Goal: Find contact information: Find contact information

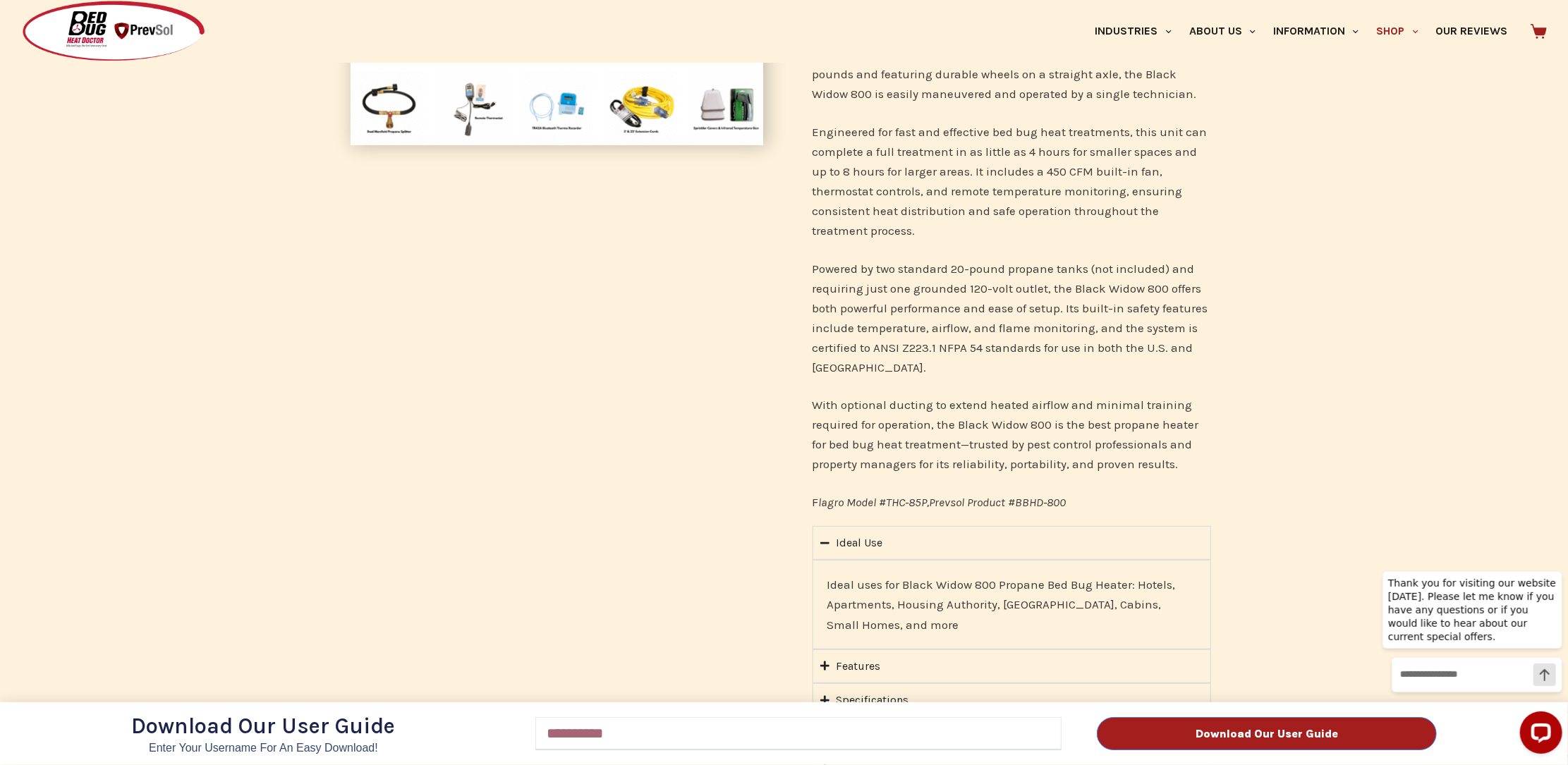
scroll to position [549, 0]
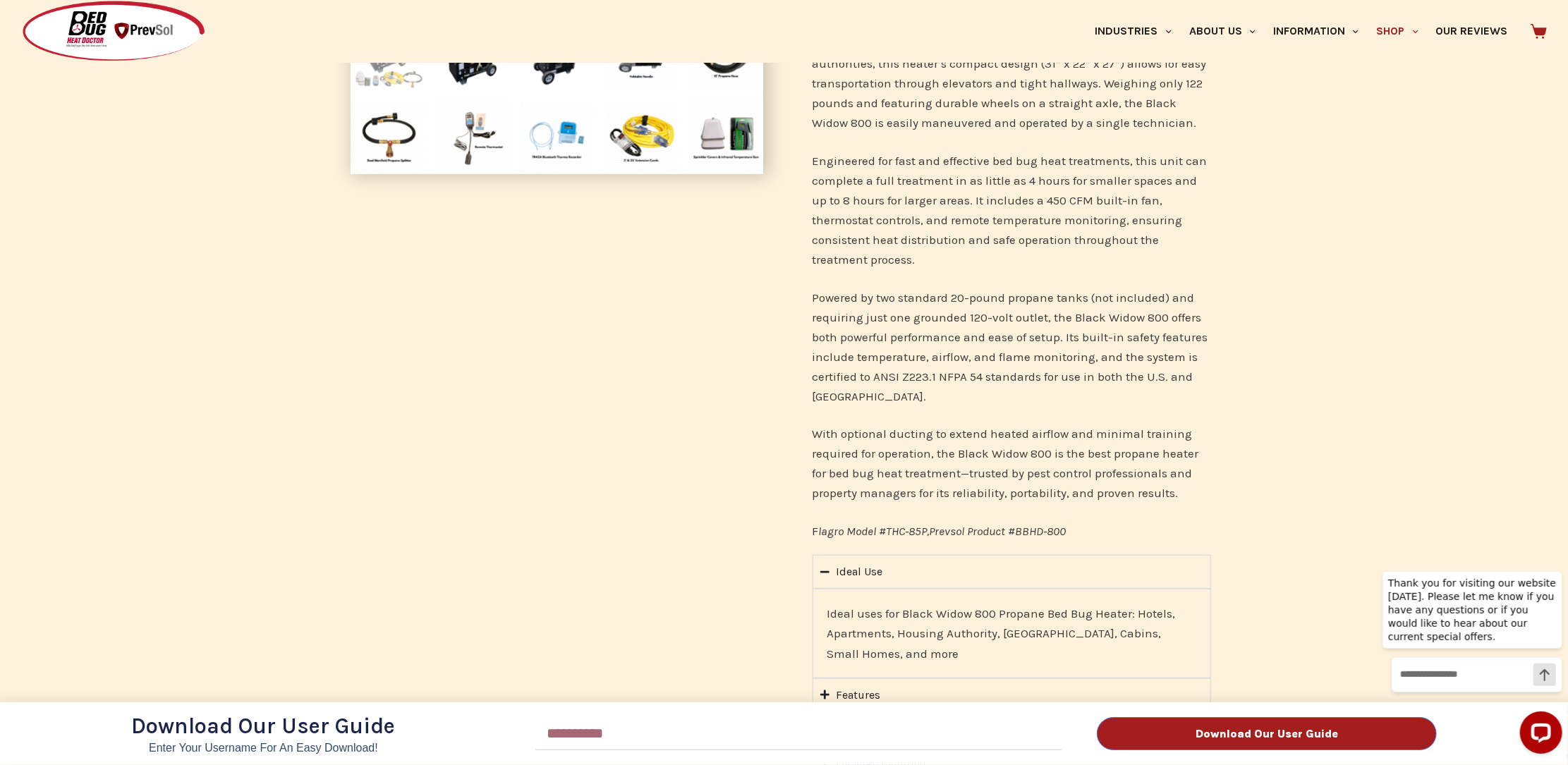
click at [1188, 34] on div "Download Our User Guide Enter Your Username for an Easy Download! Email Downloa…" at bounding box center [784, 382] width 1568 height 765
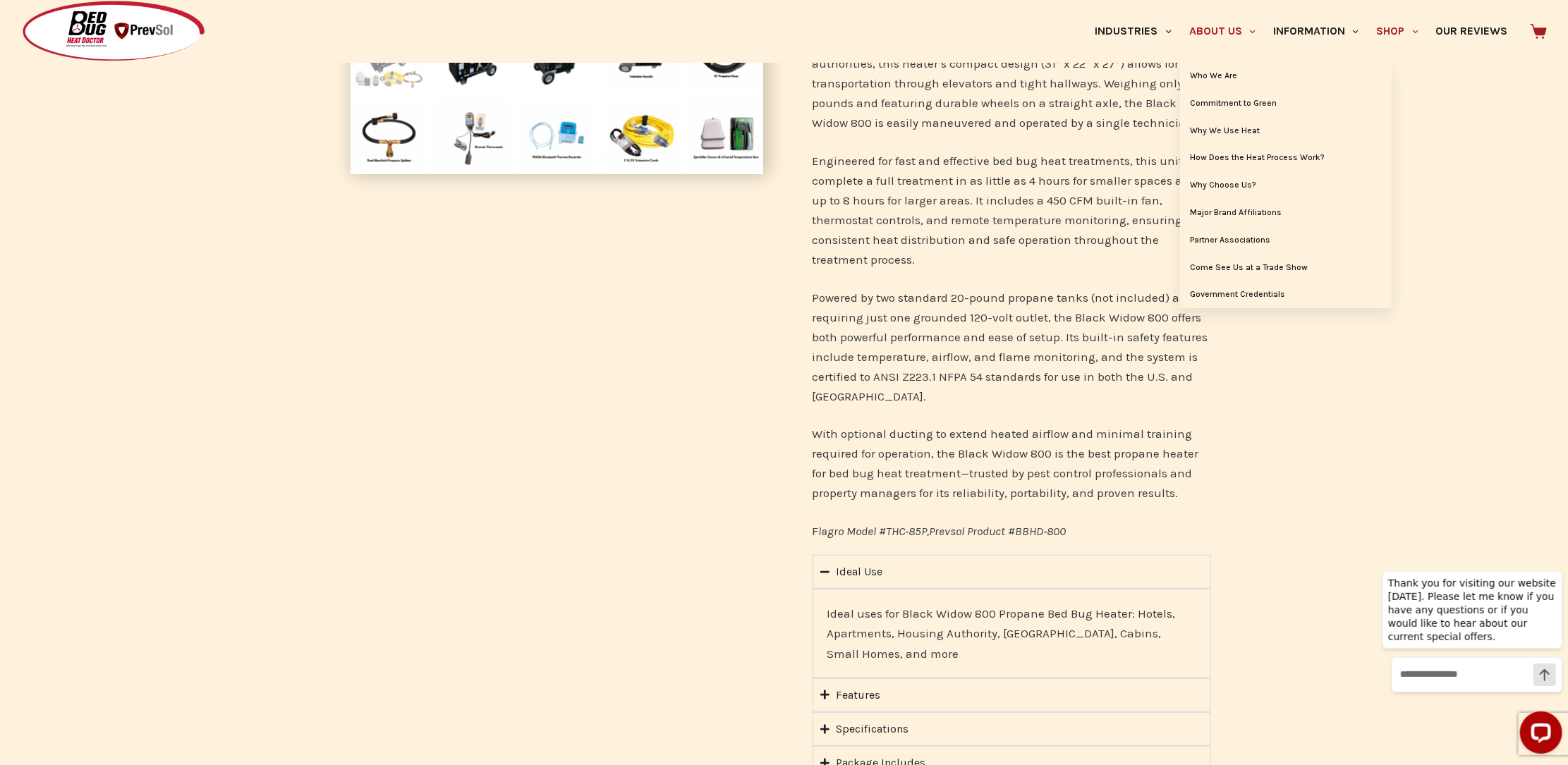
click at [1244, 28] on span "Primary" at bounding box center [1252, 31] width 17 height 17
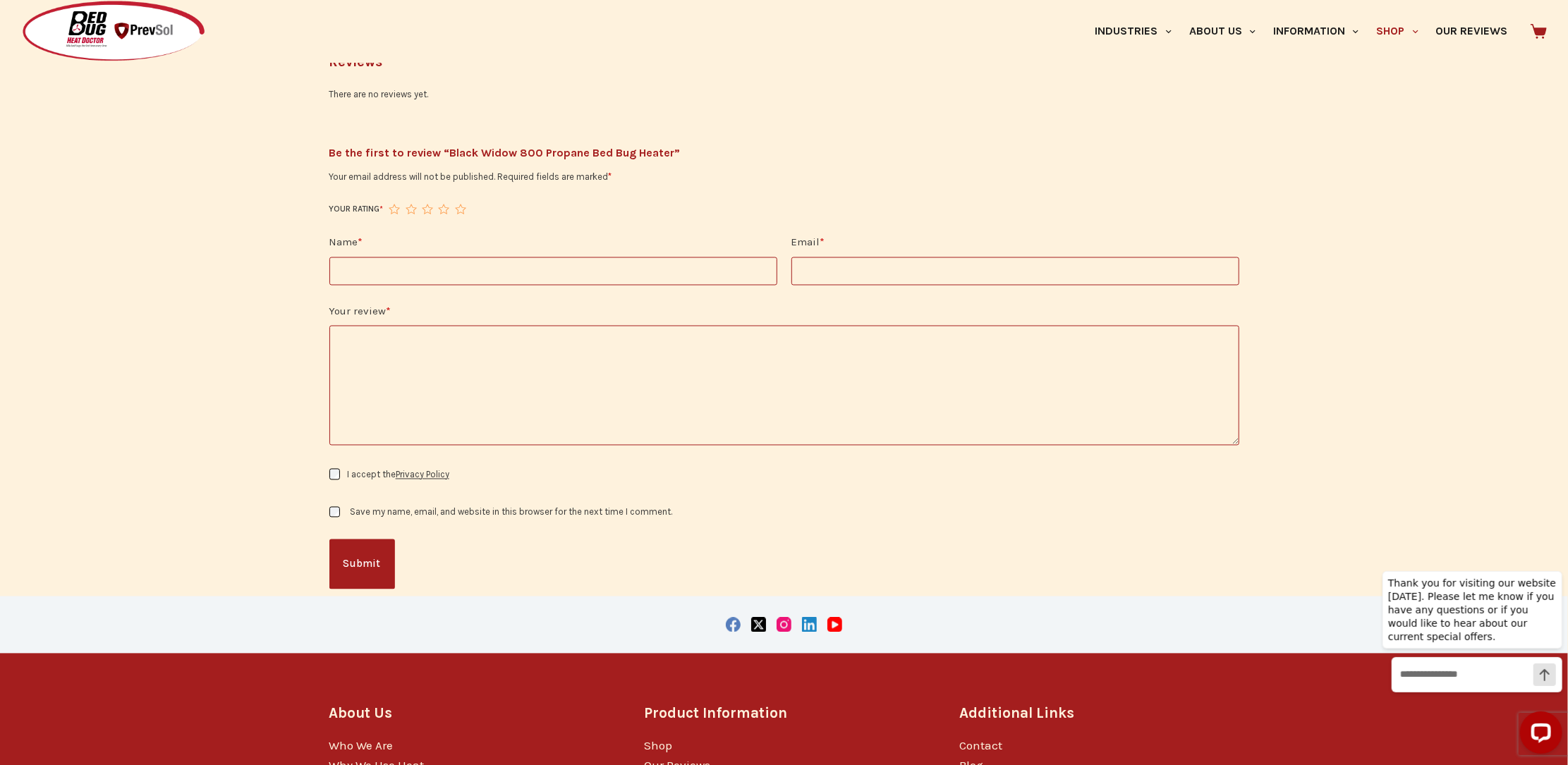
scroll to position [1999, 0]
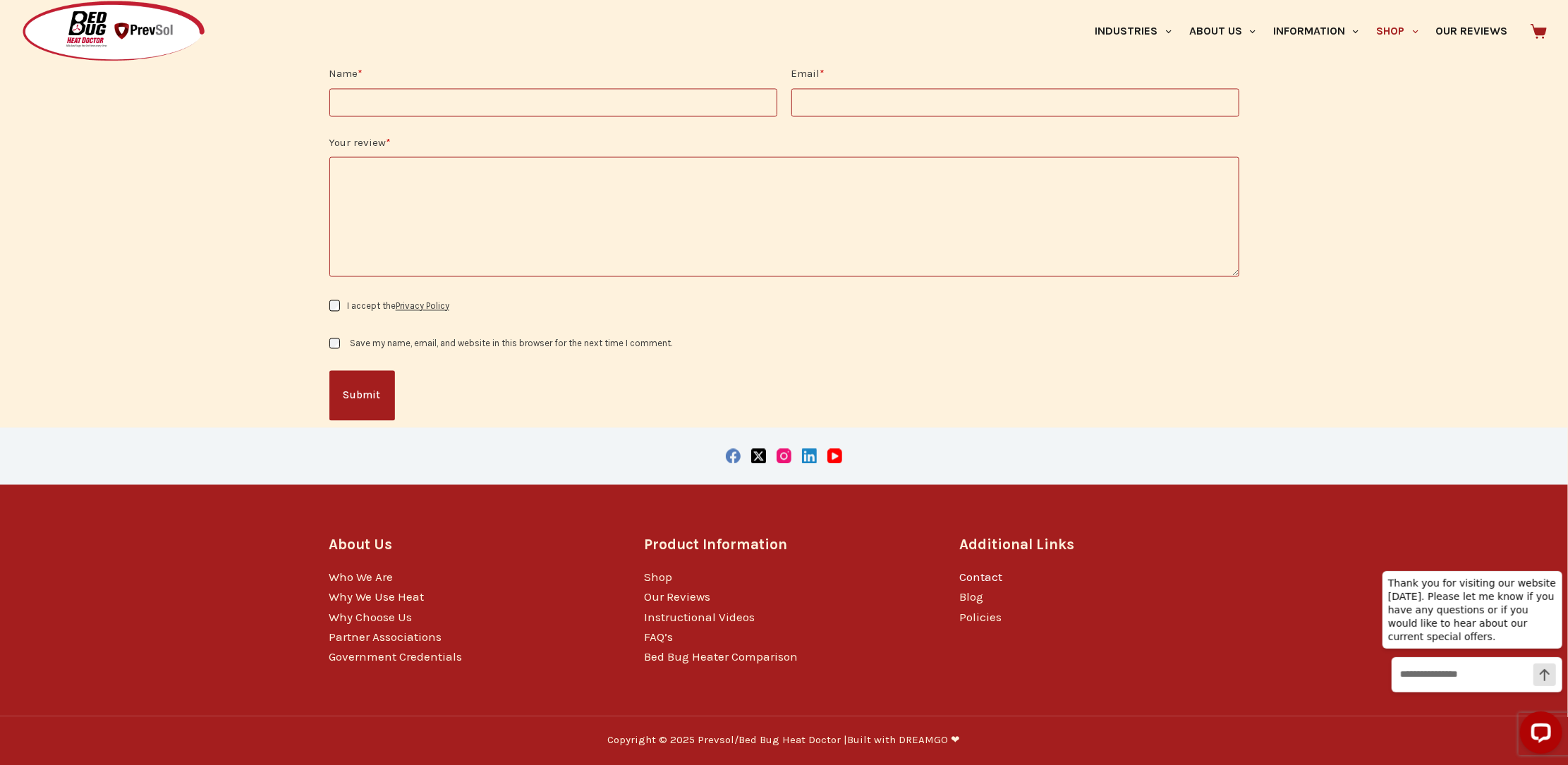
click at [984, 577] on link "Contact" at bounding box center [980, 577] width 43 height 14
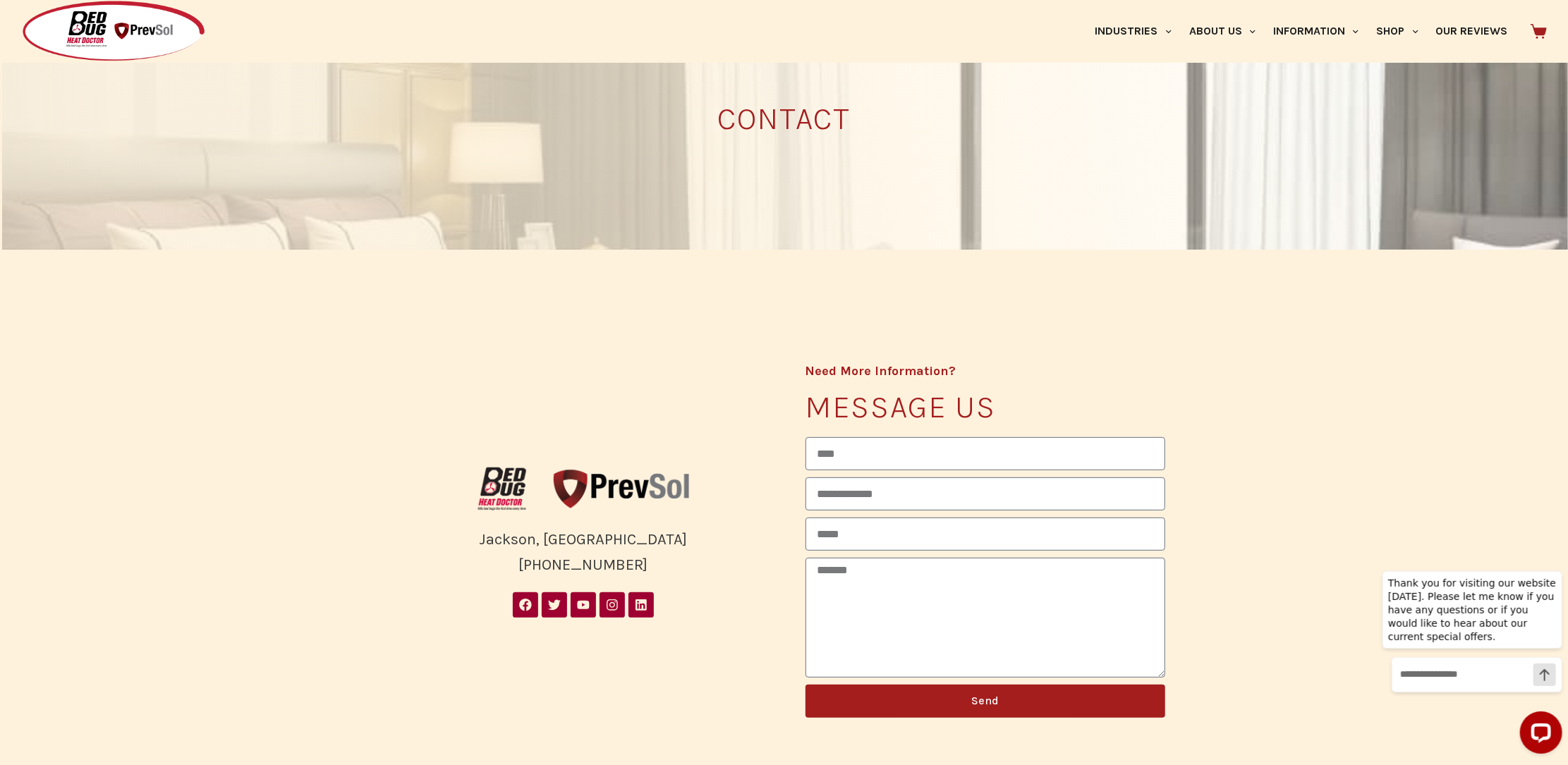
scroll to position [313, 0]
